Goal: Browse casually: Explore the website without a specific task or goal

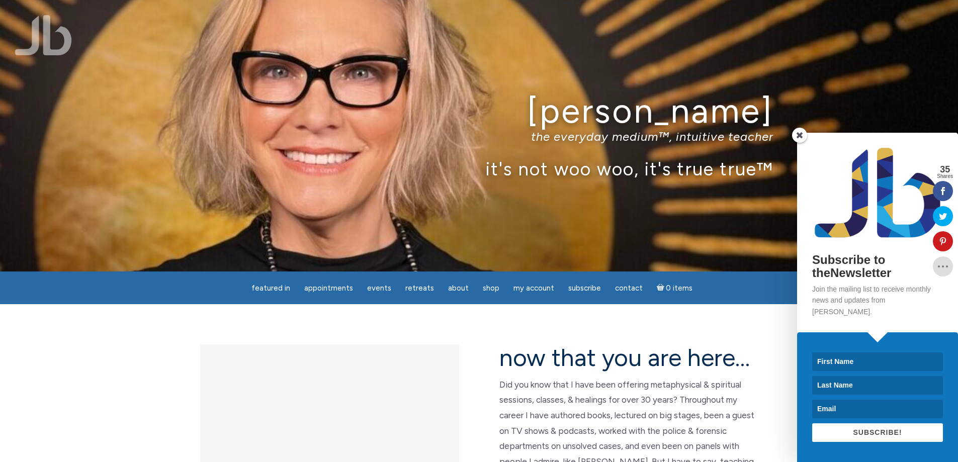
click at [801, 143] on span at bounding box center [799, 135] width 15 height 15
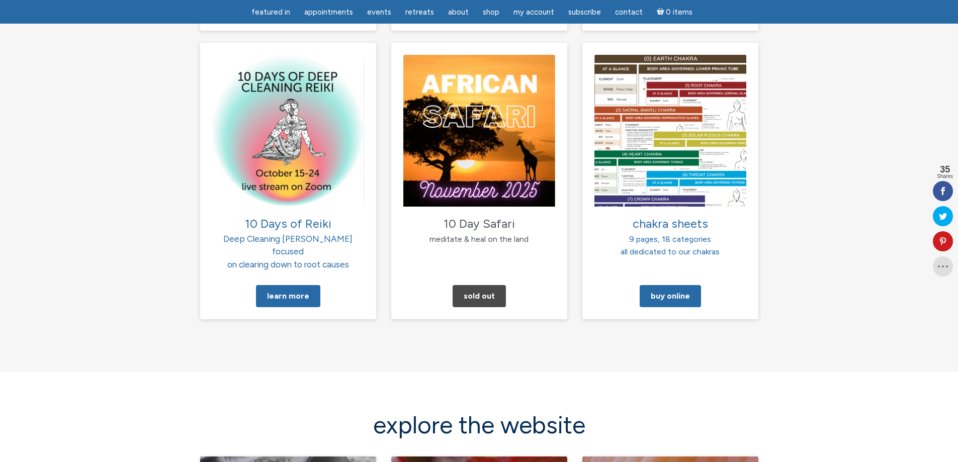
scroll to position [634, 0]
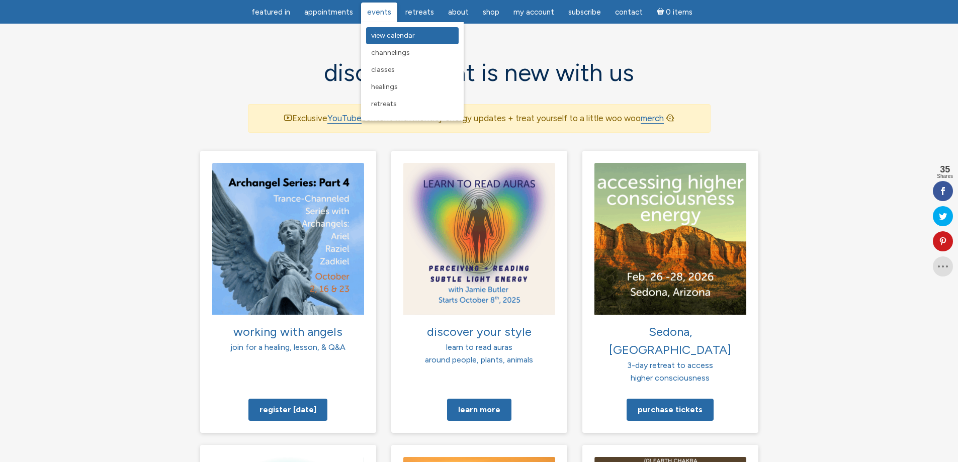
click at [386, 30] on link "View Calendar" at bounding box center [412, 35] width 93 height 17
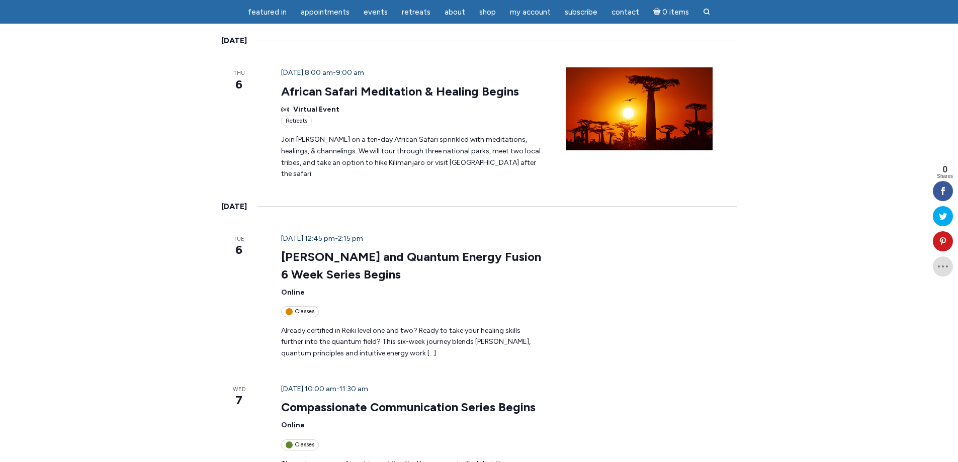
scroll to position [1056, 0]
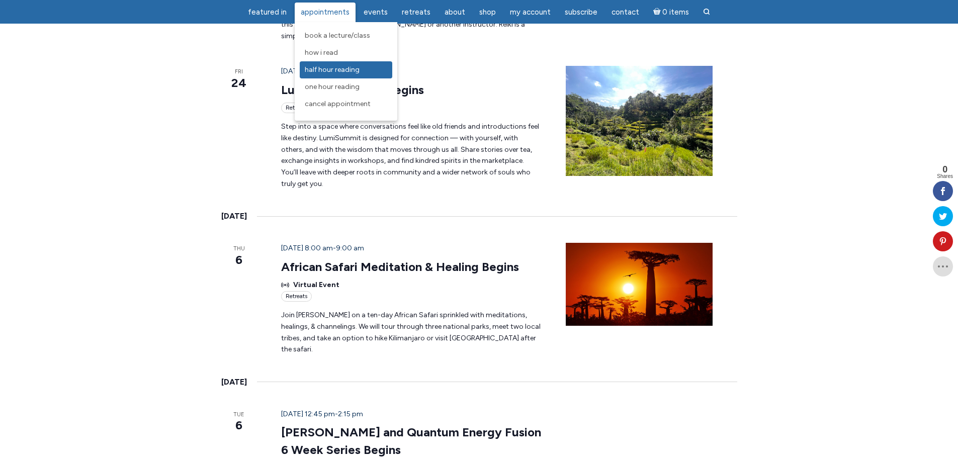
click at [328, 66] on span "Half Hour Reading" at bounding box center [332, 69] width 55 height 9
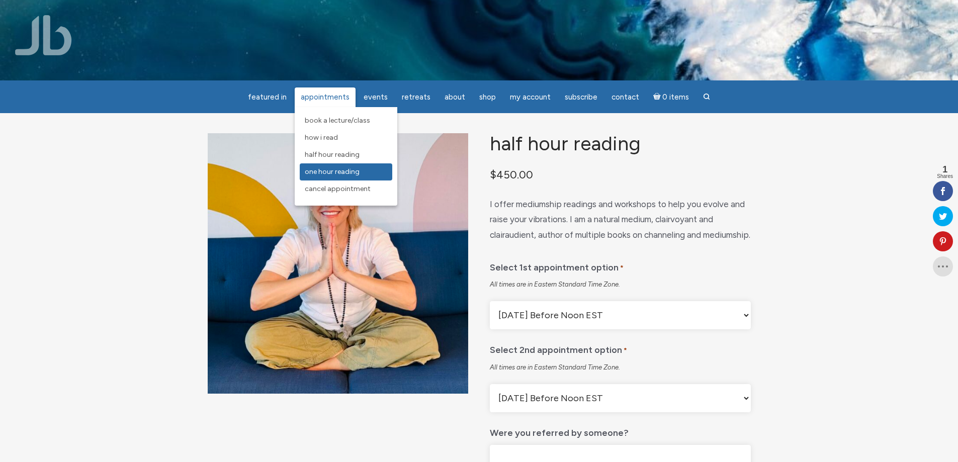
click at [325, 168] on span "One Hour Reading" at bounding box center [332, 171] width 55 height 9
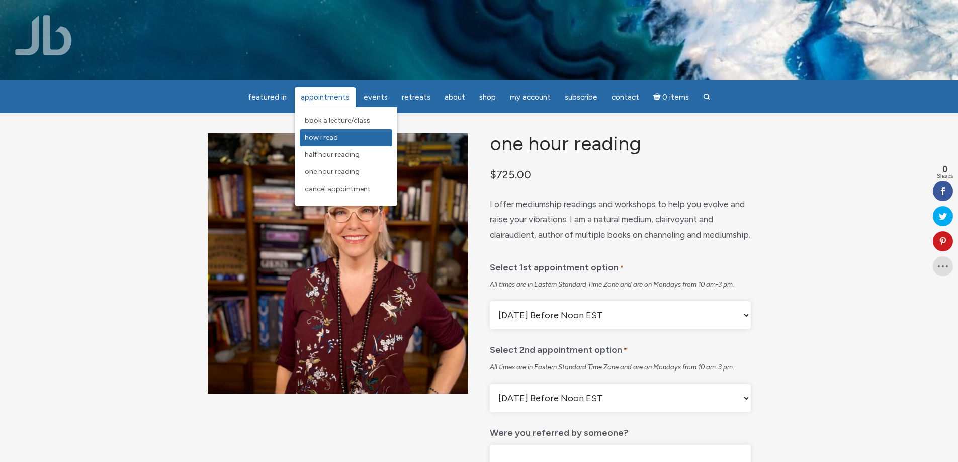
click at [320, 138] on span "How I Read" at bounding box center [321, 137] width 33 height 9
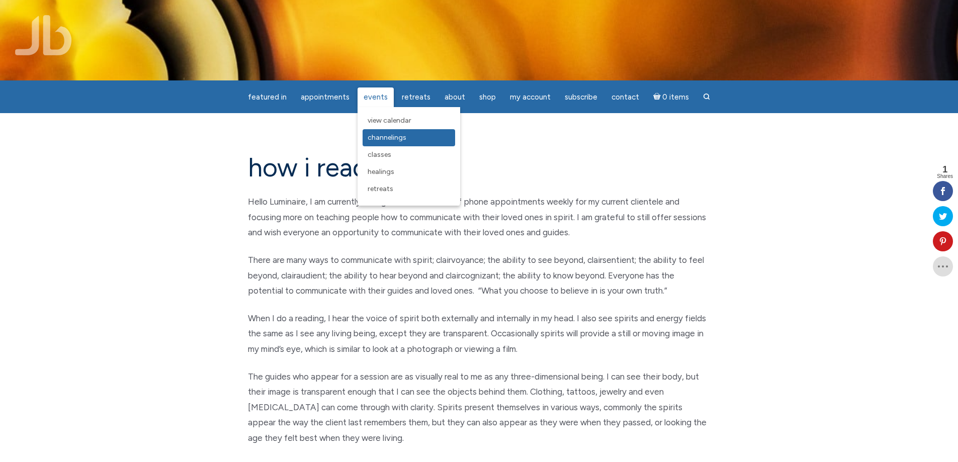
click at [383, 135] on span "Channelings" at bounding box center [387, 137] width 39 height 9
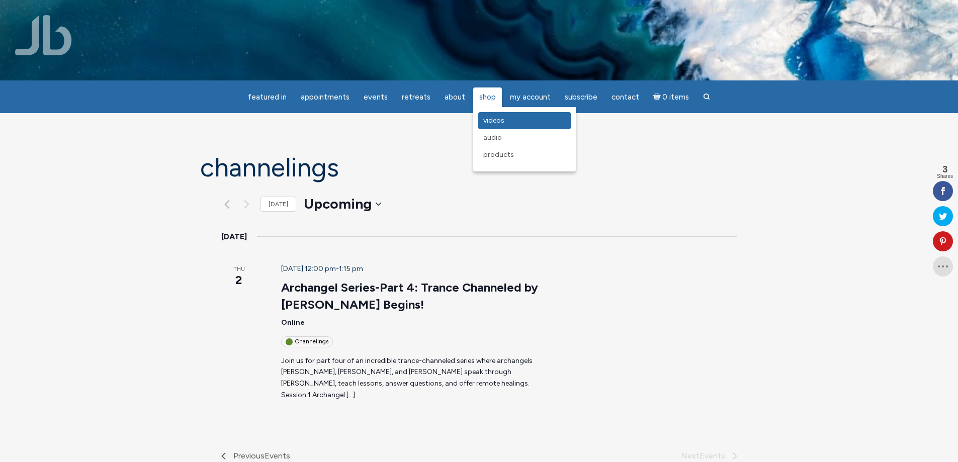
click at [490, 117] on span "Videos" at bounding box center [493, 120] width 21 height 9
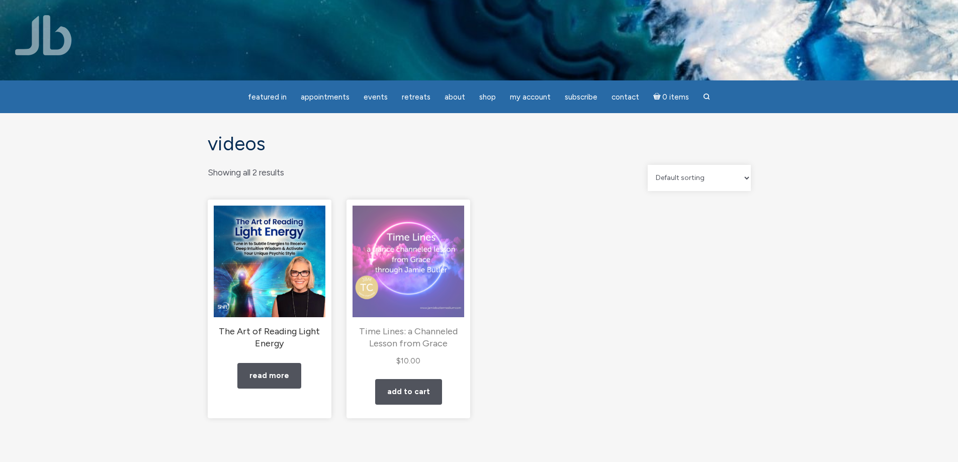
click at [415, 286] on img "main" at bounding box center [408, 262] width 112 height 112
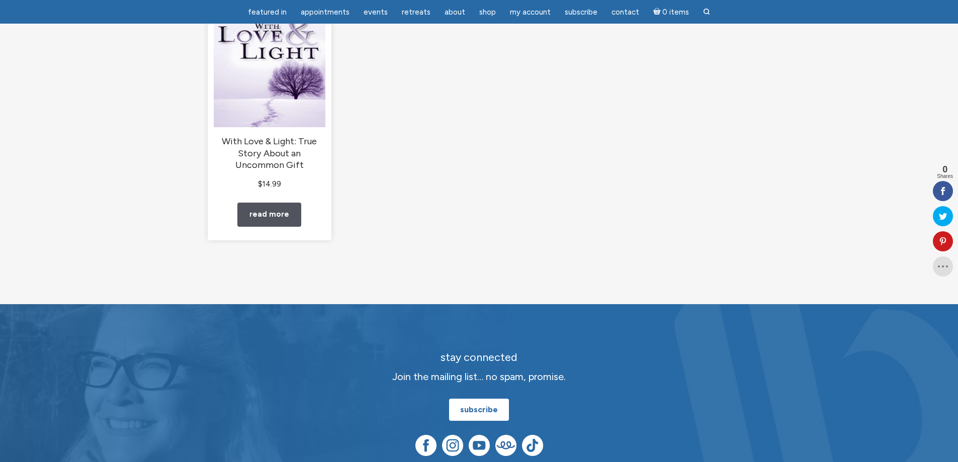
scroll to position [654, 0]
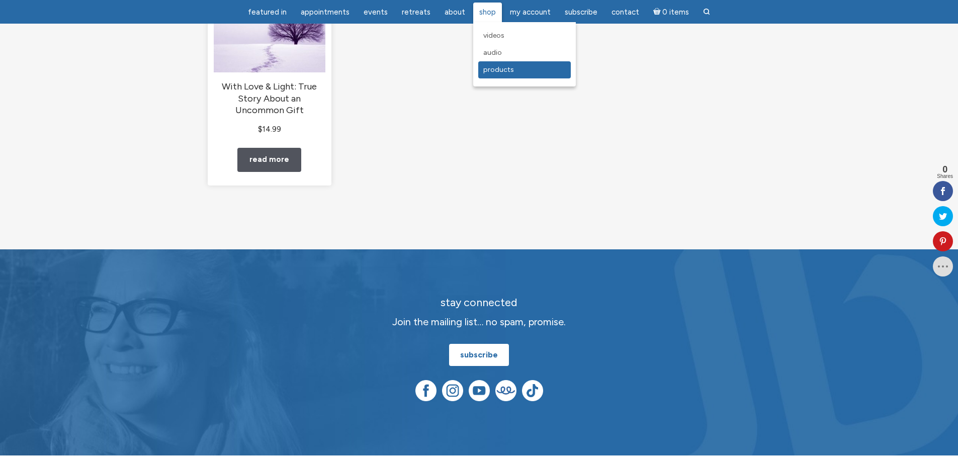
click at [498, 67] on span "Products" at bounding box center [498, 69] width 31 height 9
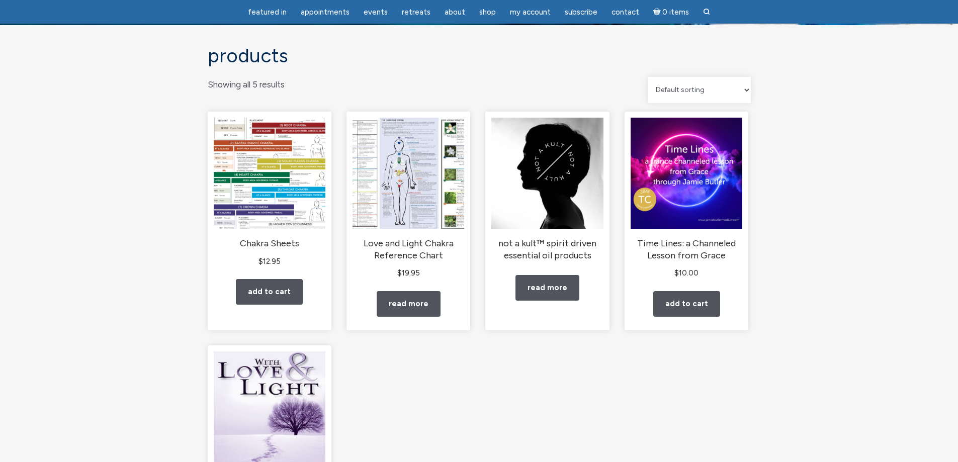
scroll to position [50, 0]
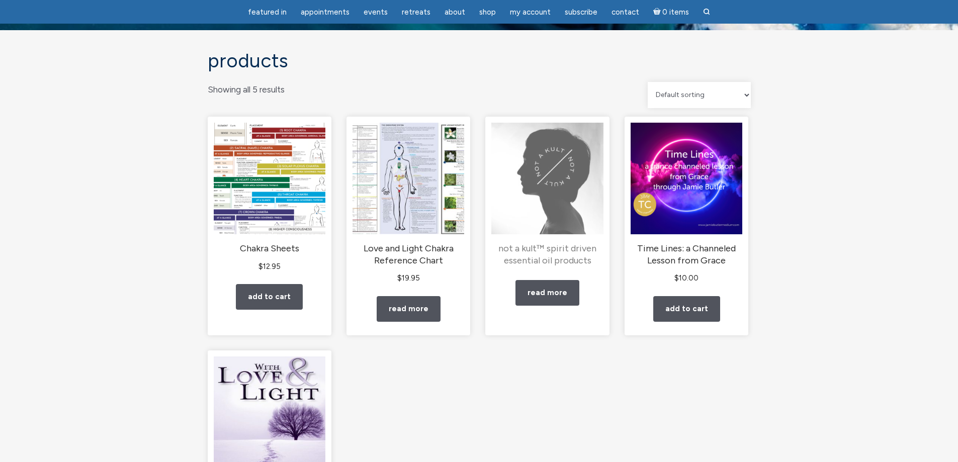
click at [549, 257] on h2 "not a kult™ spirit driven essential oil products" at bounding box center [547, 255] width 112 height 24
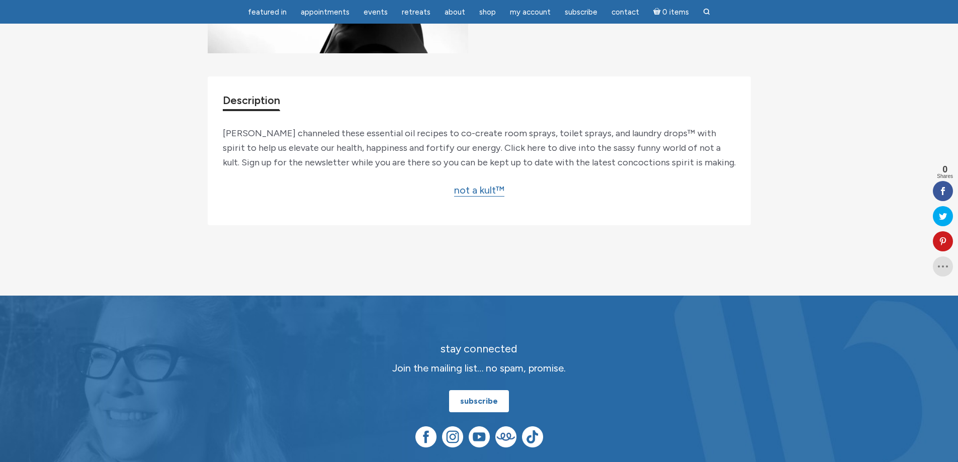
scroll to position [151, 0]
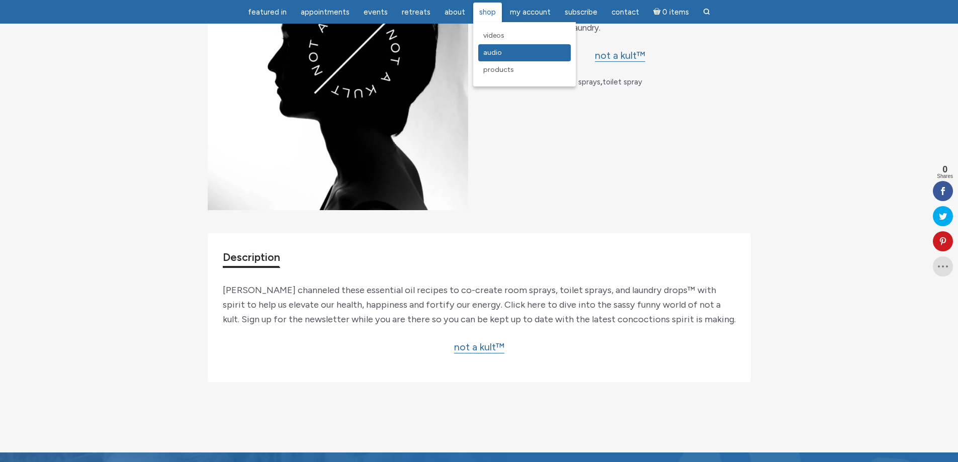
click at [491, 52] on span "Audio" at bounding box center [492, 52] width 19 height 9
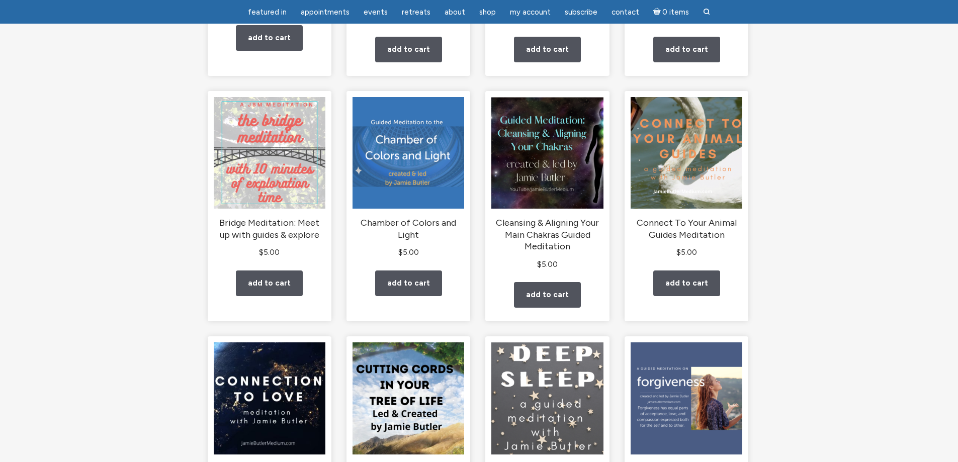
scroll to position [352, 0]
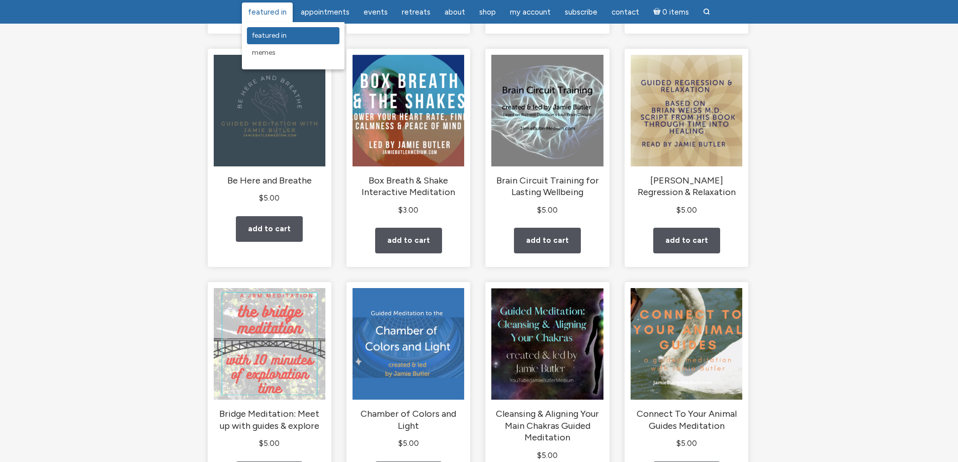
click at [271, 36] on span "featured in" at bounding box center [269, 35] width 35 height 9
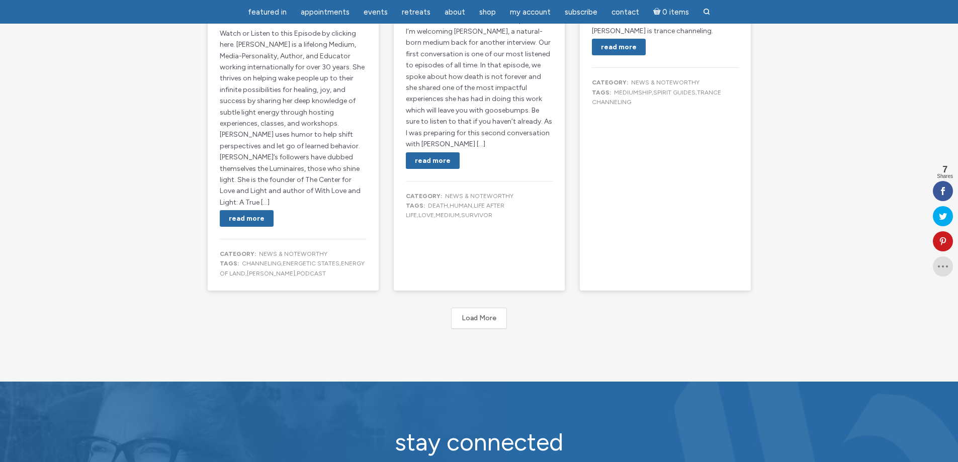
scroll to position [1810, 0]
